Goal: Task Accomplishment & Management: Manage account settings

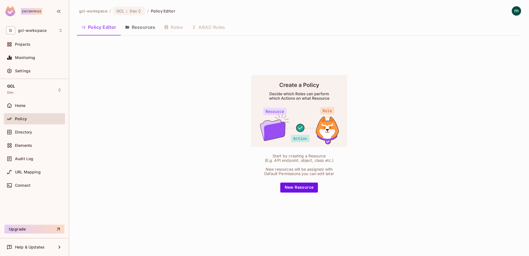
click at [139, 27] on button "Resources" at bounding box center [140, 27] width 39 height 14
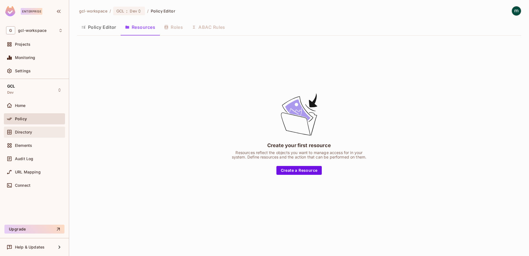
click at [16, 131] on span "Directory" at bounding box center [23, 132] width 17 height 4
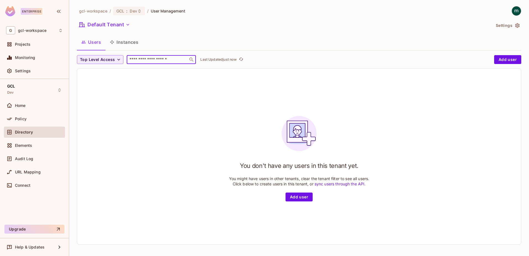
click at [150, 59] on input "text" at bounding box center [157, 60] width 58 height 6
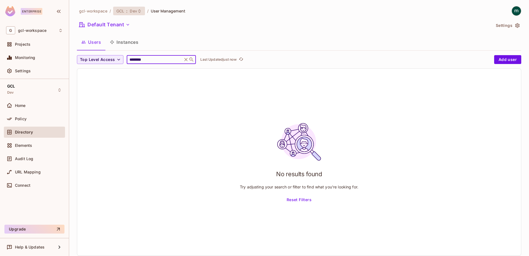
type input "********"
click at [120, 12] on span "GCL" at bounding box center [120, 10] width 7 height 5
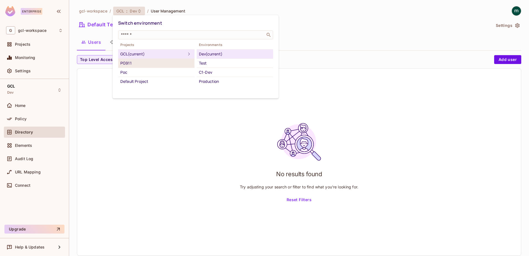
click at [128, 61] on div "PG911" at bounding box center [156, 63] width 72 height 7
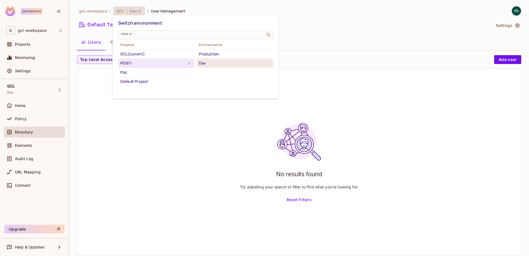
click at [201, 63] on div "Dev" at bounding box center [235, 63] width 72 height 7
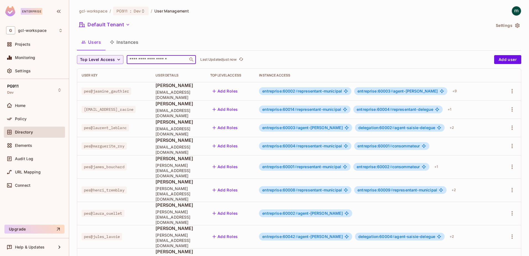
click at [145, 58] on input "text" at bounding box center [157, 60] width 58 height 6
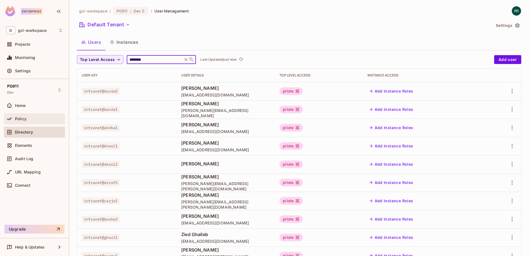
type input "********"
click at [18, 118] on span "Policy" at bounding box center [21, 119] width 12 height 4
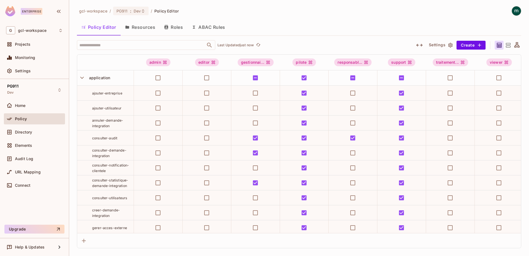
click at [173, 29] on button "Roles" at bounding box center [174, 27] width 28 height 14
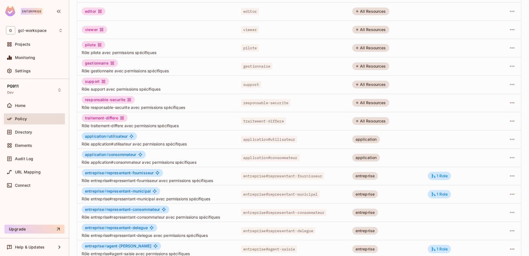
scroll to position [108, 0]
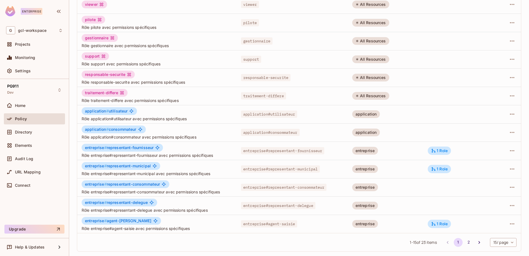
click at [508, 244] on body "Enterprise G gcl-workspace Projects Monitoring Settings PG911 Dev Home Policy D…" at bounding box center [264, 128] width 529 height 256
click at [494, 232] on li "50 / page" at bounding box center [499, 232] width 28 height 12
type input "**"
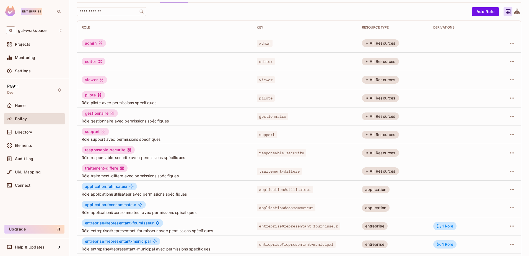
scroll to position [0, 0]
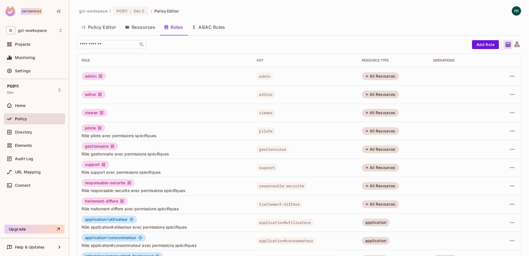
click at [318, 19] on div "gcl-workspace / PG911 : Dev / Policy Editor Policy Editor Resources Roles ABAC …" at bounding box center [299, 258] width 445 height 504
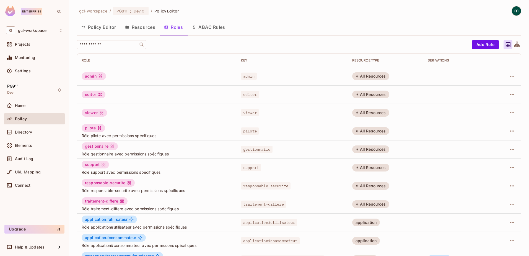
click at [367, 8] on div "gcl-workspace / PG911 : Dev / Policy Editor" at bounding box center [299, 11] width 445 height 10
click at [512, 11] on img at bounding box center [516, 10] width 9 height 9
click at [369, 20] on div at bounding box center [264, 128] width 529 height 256
click at [513, 11] on img at bounding box center [516, 10] width 9 height 9
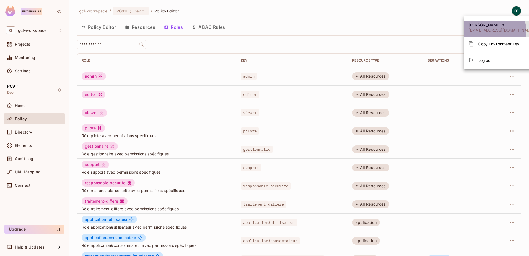
click at [491, 31] on span "[EMAIL_ADDRESS][DOMAIN_NAME]" at bounding box center [502, 29] width 66 height 5
click at [390, 29] on div at bounding box center [264, 128] width 529 height 256
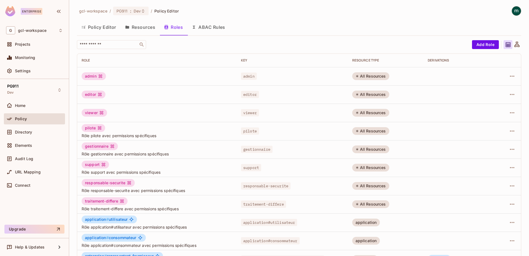
click at [512, 12] on img at bounding box center [516, 10] width 9 height 9
click at [19, 70] on div at bounding box center [264, 128] width 529 height 256
click at [19, 72] on span "Settings" at bounding box center [23, 71] width 16 height 4
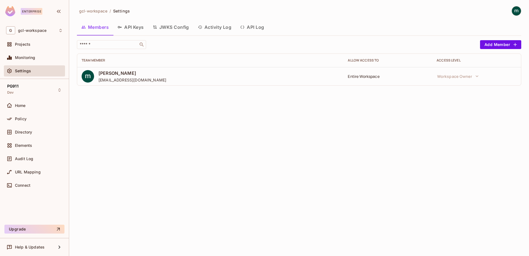
click at [126, 29] on button "API Keys" at bounding box center [130, 27] width 35 height 14
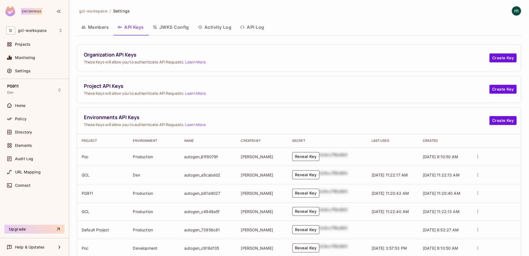
scroll to position [55, 0]
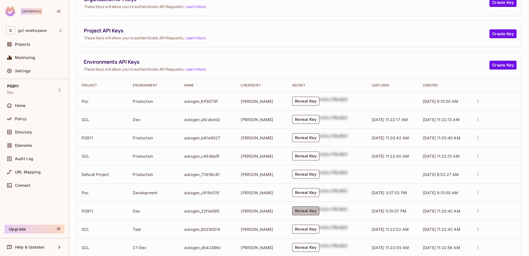
click at [306, 210] on button "Reveal Key" at bounding box center [305, 210] width 27 height 9
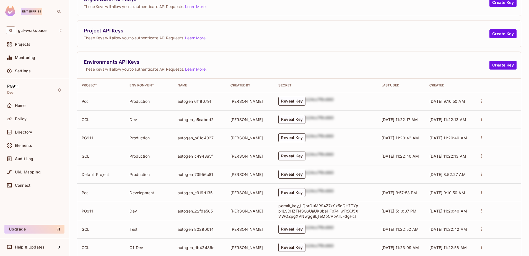
click at [299, 208] on p "permit_key_LQprOuMR94Z7x9z5qQH7TYpp1LSDHZTNSG6UaUK8beHF0741wFxXJ5XVWOZpgXVNwggB…" at bounding box center [319, 211] width 80 height 16
drag, startPoint x: 277, startPoint y: 206, endPoint x: 362, endPoint y: 218, distance: 85.0
click at [362, 218] on td "permit_key_LQprOuMR94Z7x9z5qQH7TYpp1LSDHZTNSG6UaUK8beHF0741wFxXJ5XVWOZpgXVNwggB…" at bounding box center [325, 211] width 103 height 18
copy p "permit_key_LQprOuMR94Z7x9z5qQH7TYpp1LSDHZTNSG6UaUK8beHF0741wFxXJ5XVWOZpgXVNwggB…"
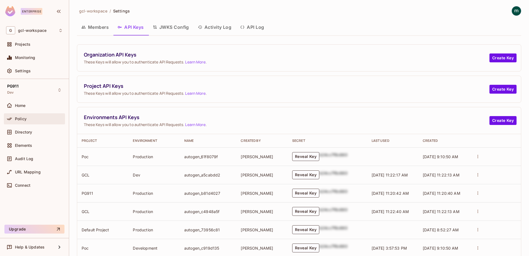
click at [21, 115] on div "Policy" at bounding box center [34, 118] width 57 height 7
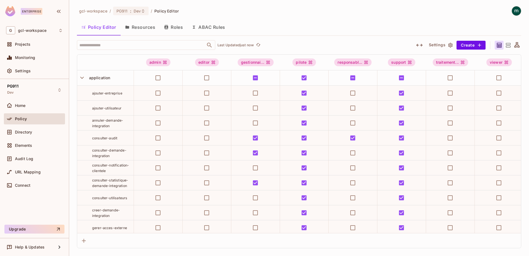
click at [175, 28] on button "Roles" at bounding box center [174, 27] width 28 height 14
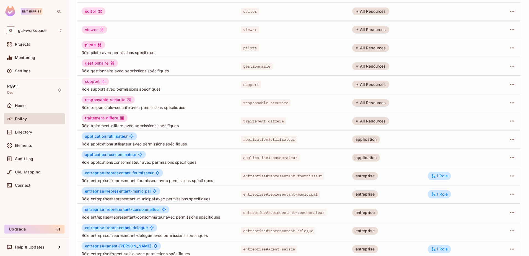
scroll to position [108, 0]
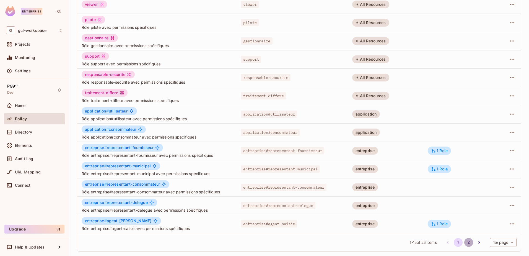
click at [466, 242] on button "2" at bounding box center [469, 242] width 9 height 9
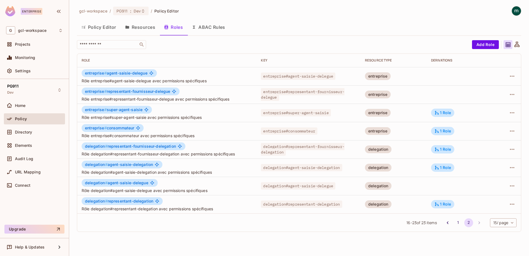
scroll to position [0, 0]
click at [455, 221] on button "1" at bounding box center [458, 222] width 9 height 9
